Goal: Navigation & Orientation: Understand site structure

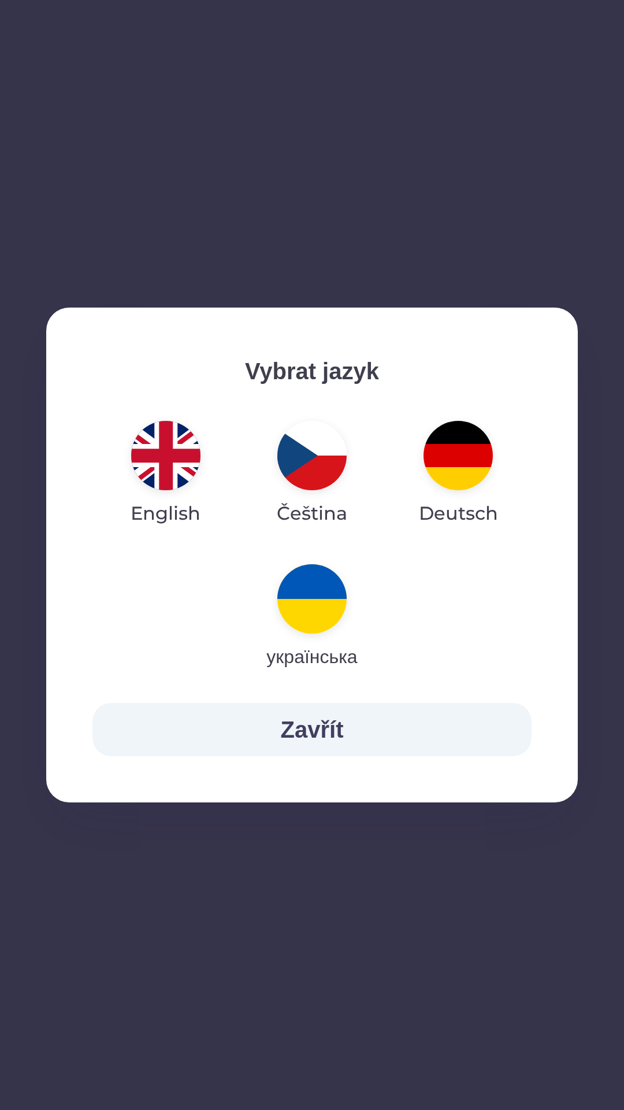
click at [318, 624] on img "button" at bounding box center [311, 598] width 69 height 69
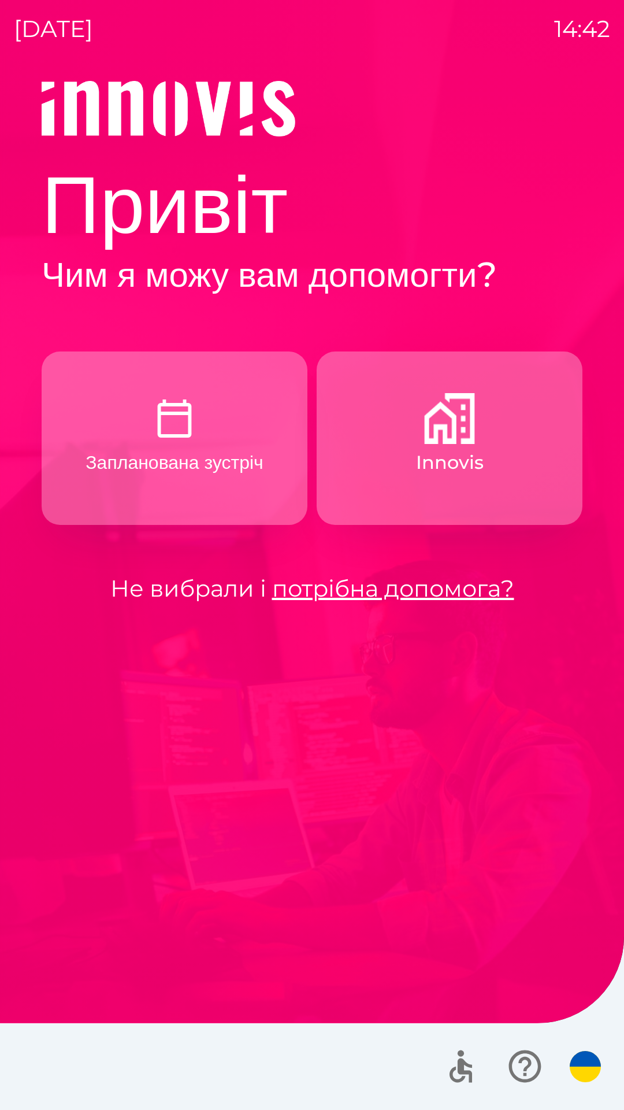
click at [272, 486] on button "Запланована зустріч" at bounding box center [175, 437] width 266 height 173
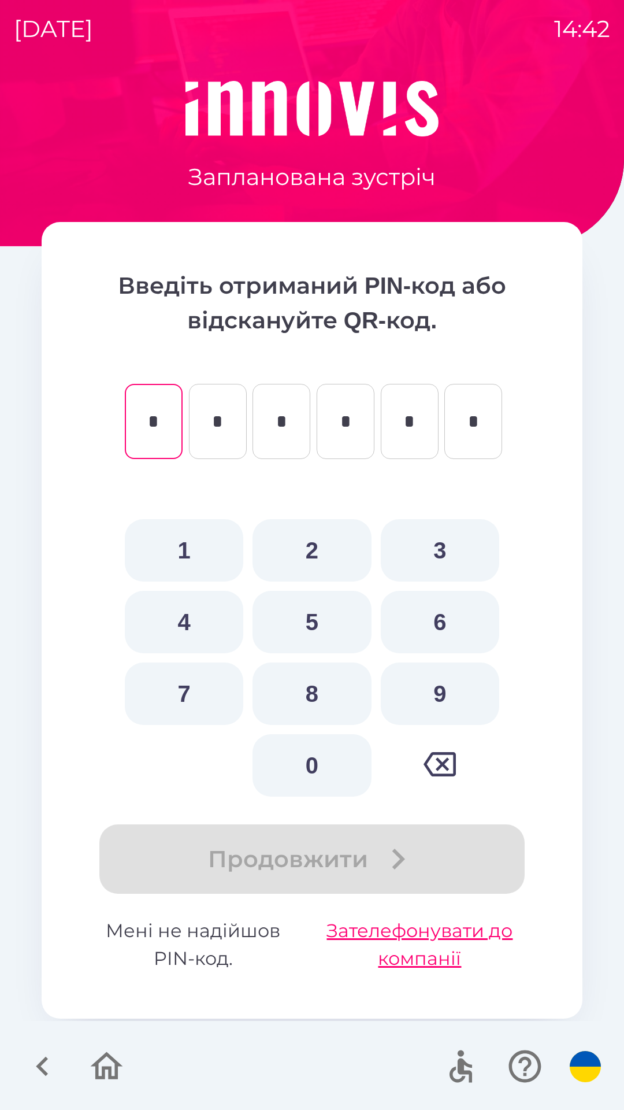
click at [49, 1062] on icon "button" at bounding box center [42, 1066] width 39 height 39
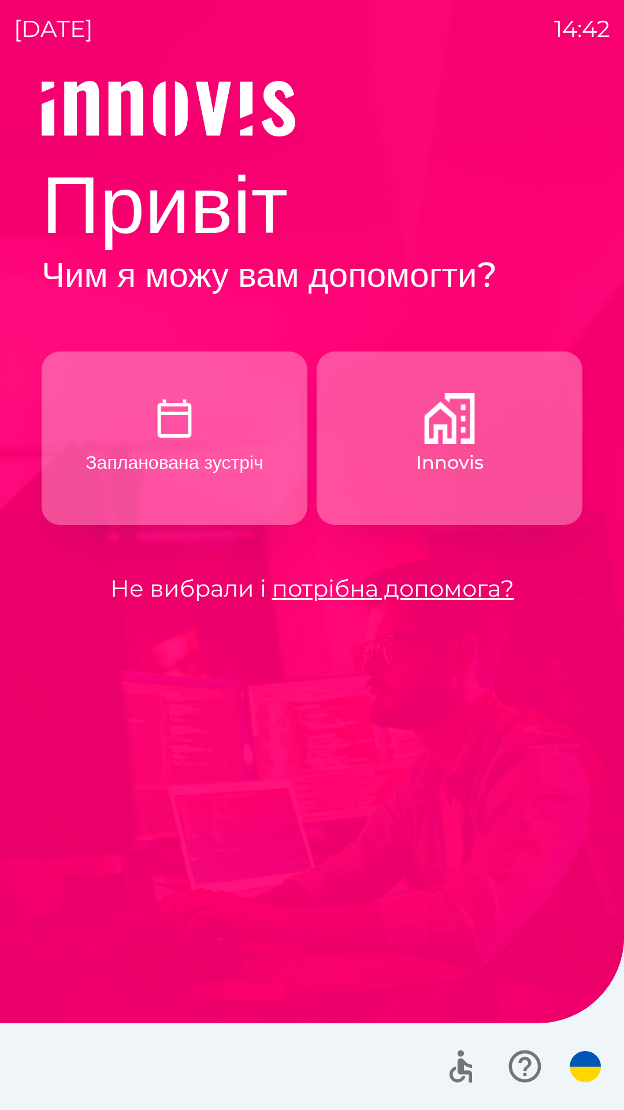
click at [446, 462] on p "Innovis" at bounding box center [450, 463] width 68 height 28
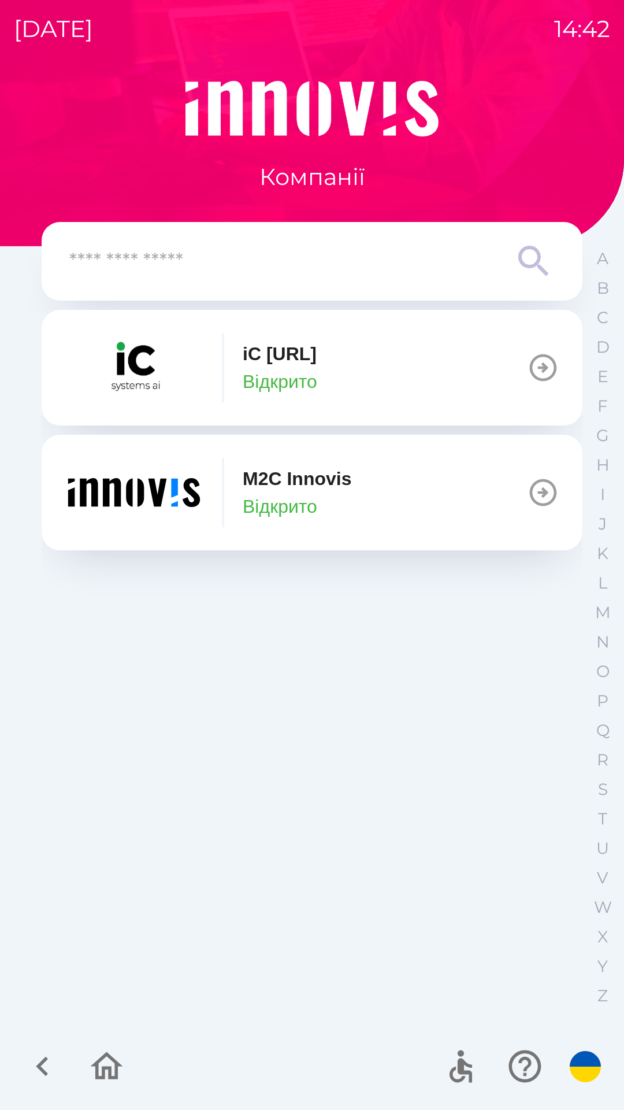
click at [115, 1065] on icon "button" at bounding box center [107, 1066] width 32 height 28
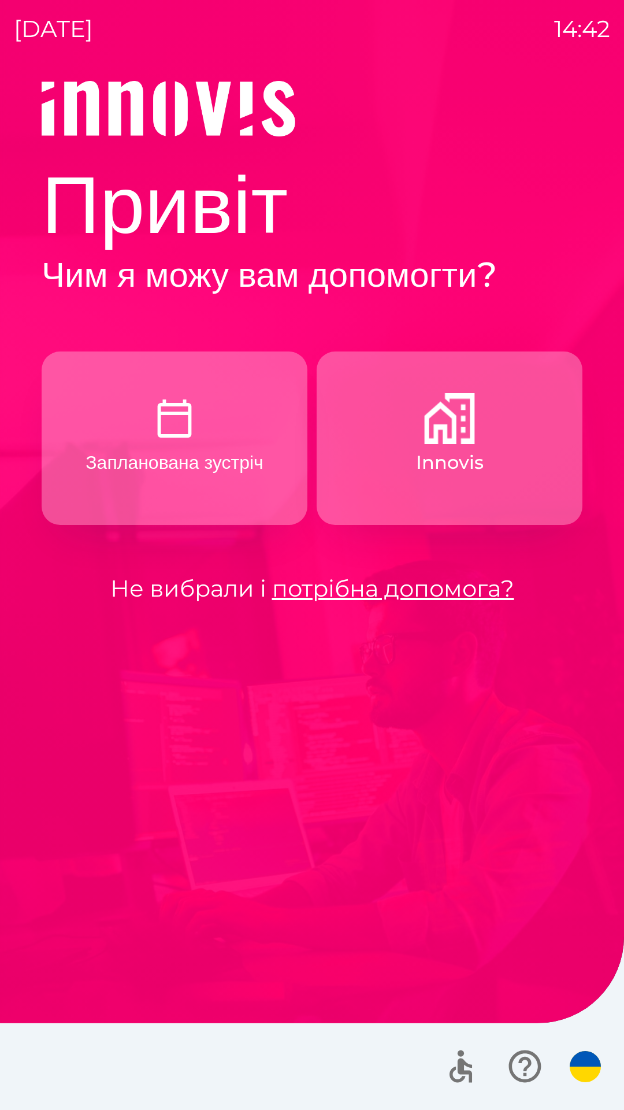
click at [365, 587] on link "потрібна допомога?" at bounding box center [393, 588] width 242 height 28
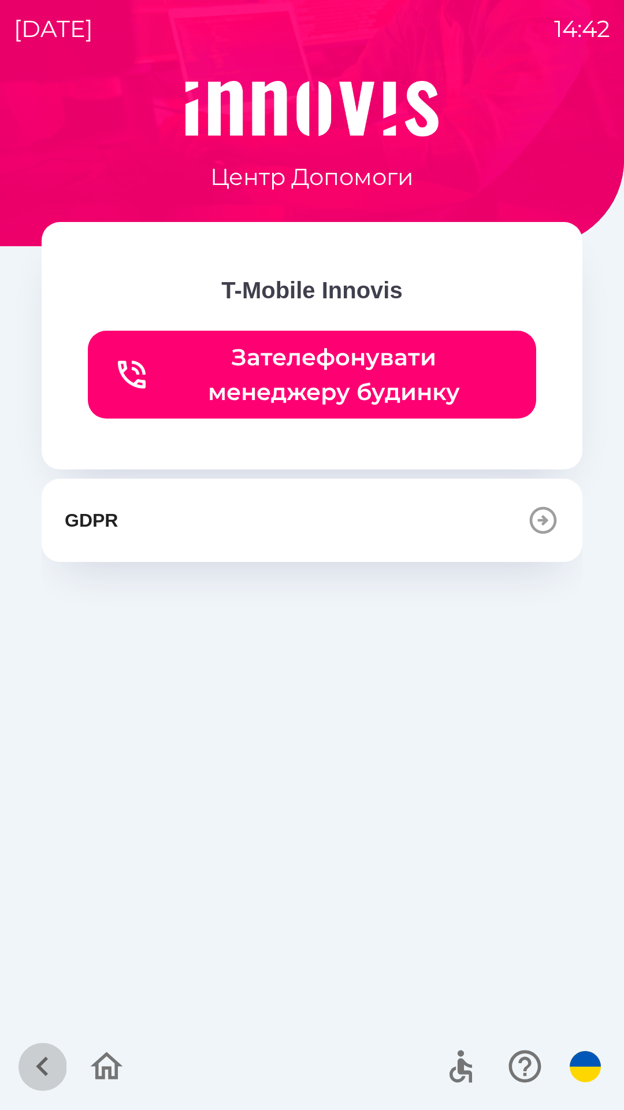
click at [45, 1064] on icon "button" at bounding box center [42, 1066] width 39 height 39
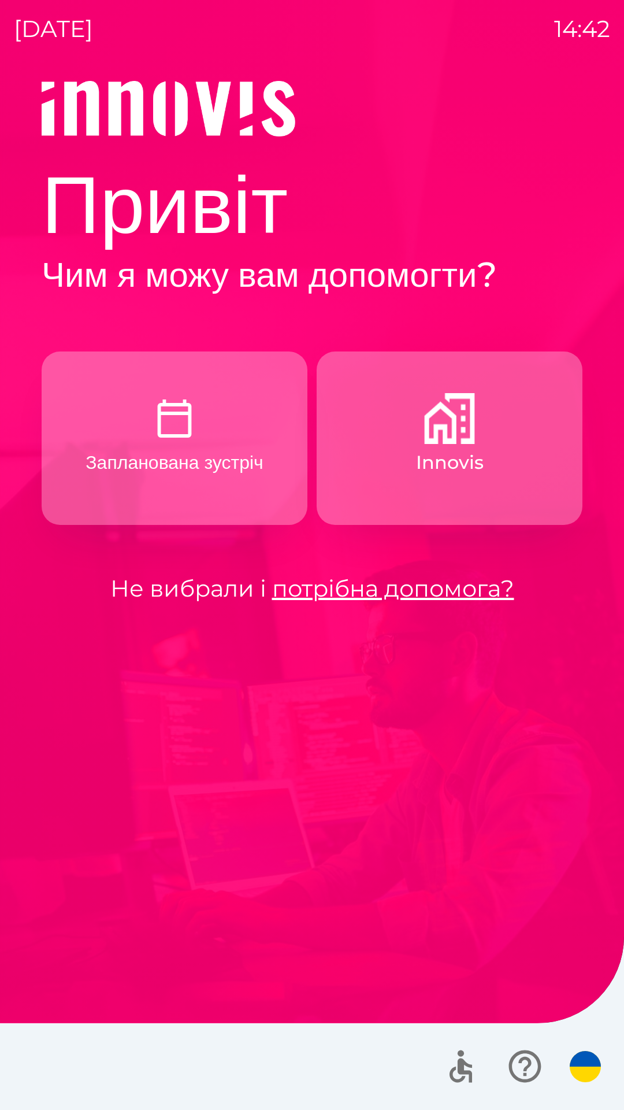
click at [105, 1062] on div at bounding box center [312, 1066] width 624 height 87
